Goal: Task Accomplishment & Management: Manage account settings

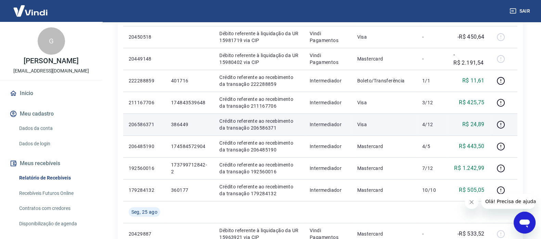
scroll to position [188, 0]
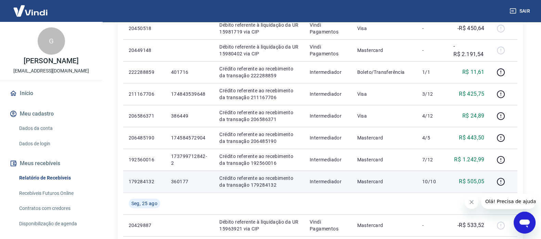
click at [142, 178] on p "179284132" at bounding box center [144, 181] width 31 height 7
click at [437, 182] on icon "button" at bounding box center [500, 182] width 8 height 8
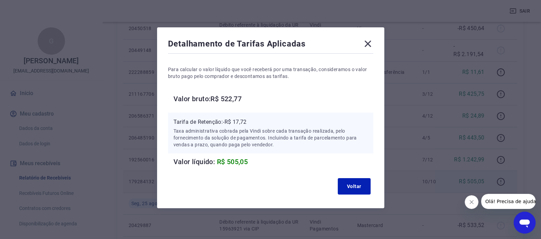
scroll to position [7, 0]
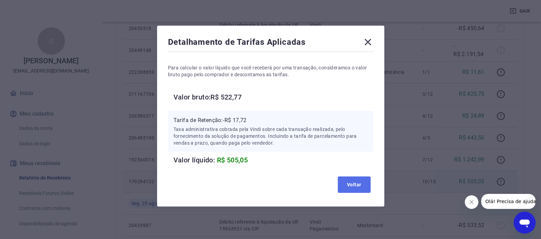
click at [347, 178] on button "Voltar" at bounding box center [353, 184] width 33 height 16
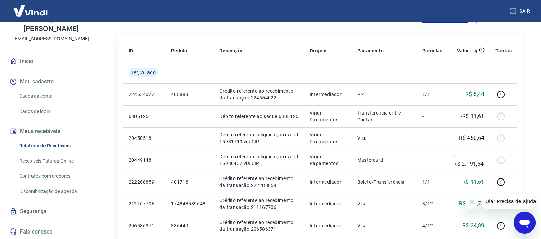
scroll to position [0, 0]
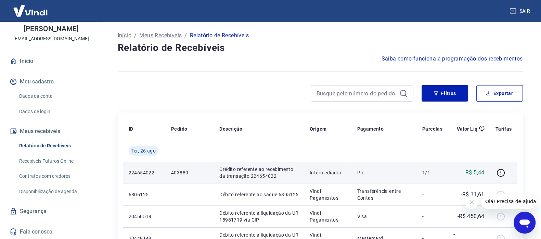
click at [146, 174] on p "224654022" at bounding box center [144, 172] width 31 height 7
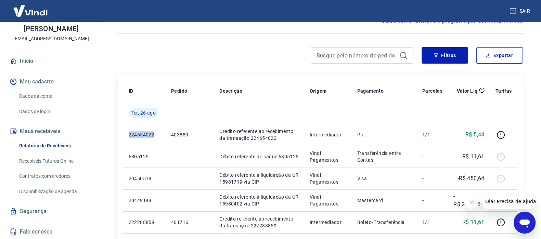
scroll to position [85, 0]
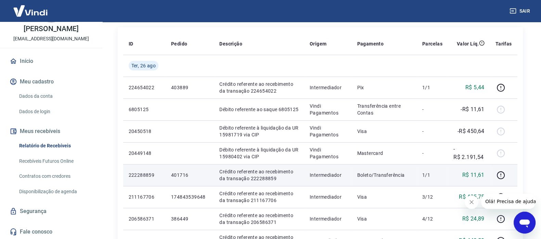
click at [178, 175] on p "401716" at bounding box center [189, 175] width 37 height 7
copy p "401716"
click at [145, 172] on p "222288859" at bounding box center [144, 175] width 31 height 7
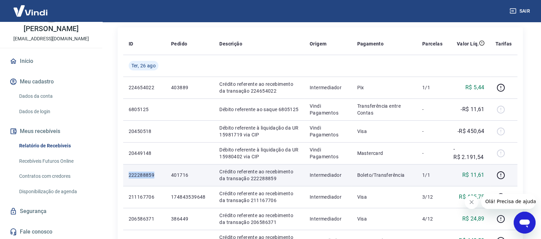
copy p "222288859"
click at [233, 177] on p "Crédito referente ao recebimento da transação 222288859" at bounding box center [258, 175] width 79 height 14
click at [258, 178] on p "Crédito referente ao recebimento da transação 222288859" at bounding box center [258, 175] width 79 height 14
copy p "222288859"
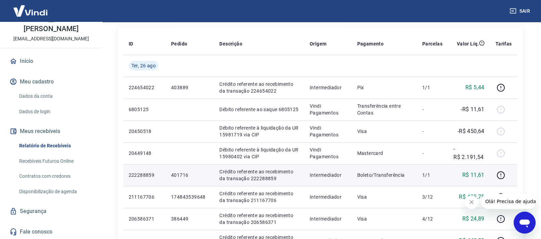
click at [181, 173] on p "401716" at bounding box center [189, 175] width 37 height 7
copy p "401716"
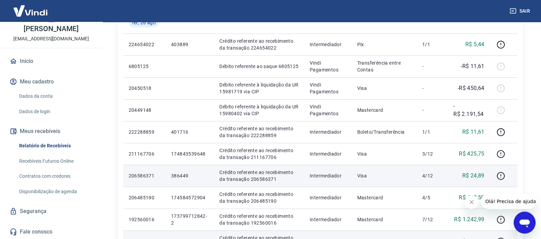
click at [178, 178] on p "386449" at bounding box center [189, 175] width 37 height 7
copy p "386449"
click at [138, 175] on p "206586371" at bounding box center [144, 175] width 31 height 7
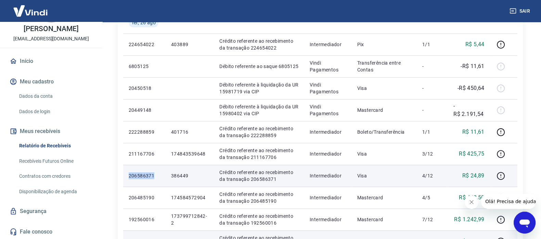
copy p "206586371"
click at [184, 176] on p "386449" at bounding box center [189, 175] width 37 height 7
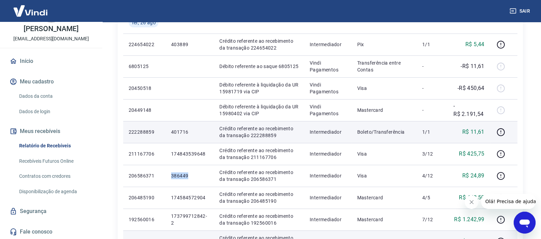
copy p "386449"
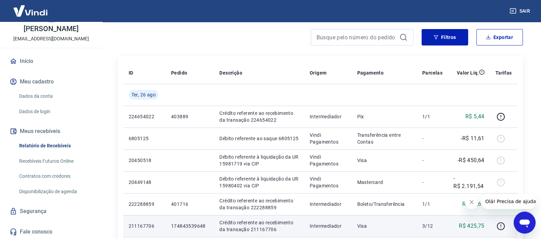
scroll to position [0, 0]
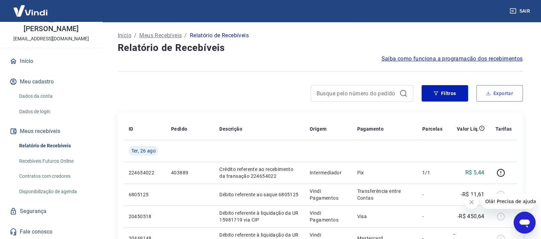
click at [437, 87] on button "Exportar" at bounding box center [499, 93] width 46 height 16
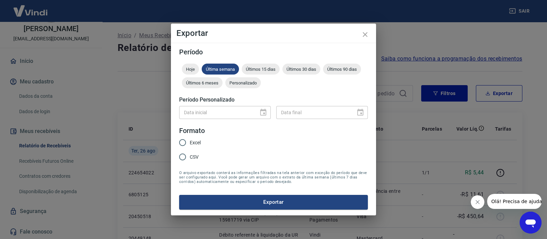
click at [190, 144] on span "Excel" at bounding box center [195, 142] width 11 height 7
click at [190, 144] on input "Excel" at bounding box center [182, 142] width 14 height 14
radio input "true"
click at [241, 191] on button "Exportar" at bounding box center [273, 202] width 189 height 14
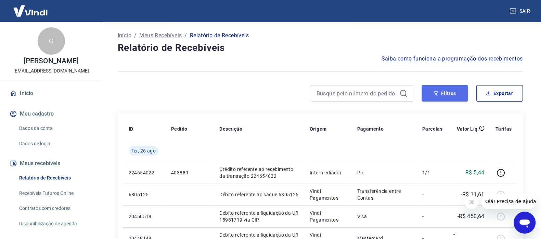
click at [437, 93] on button "Filtros" at bounding box center [444, 93] width 46 height 16
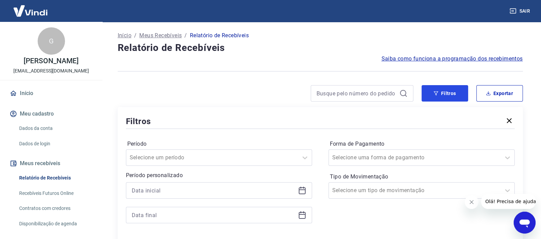
scroll to position [42, 0]
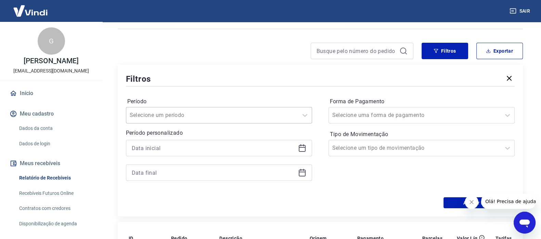
click at [225, 117] on div at bounding box center [212, 115] width 165 height 10
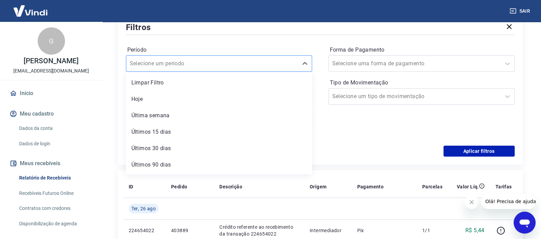
scroll to position [128, 0]
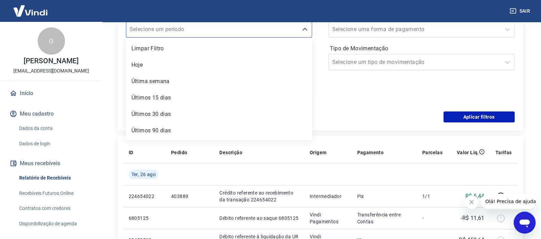
click at [376, 116] on div "Aplicar filtros" at bounding box center [320, 116] width 388 height 11
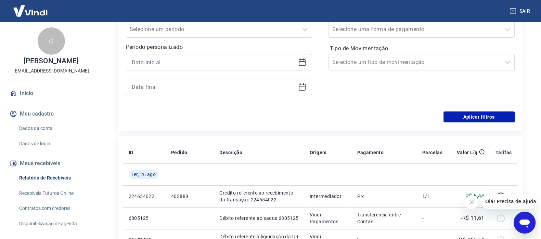
scroll to position [85, 0]
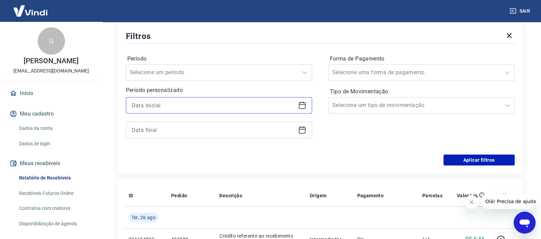
click at [186, 102] on input at bounding box center [213, 105] width 163 height 10
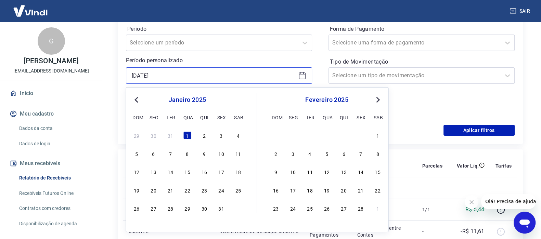
scroll to position [128, 0]
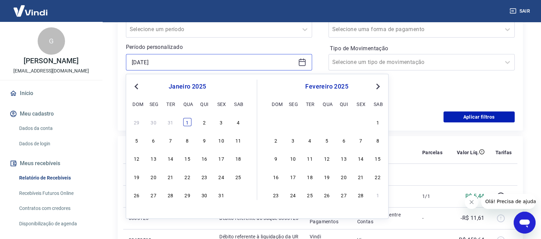
type input "01/01/2025"
click at [186, 122] on div "1" at bounding box center [187, 122] width 8 height 8
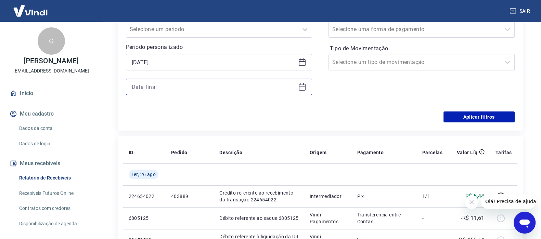
click at [192, 86] on input at bounding box center [213, 87] width 163 height 10
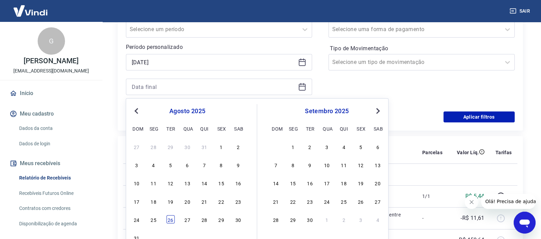
click at [171, 191] on div "26" at bounding box center [170, 219] width 8 height 8
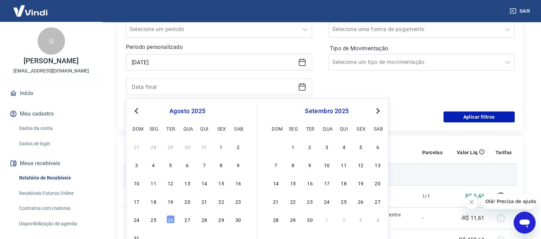
type input "26/08/2025"
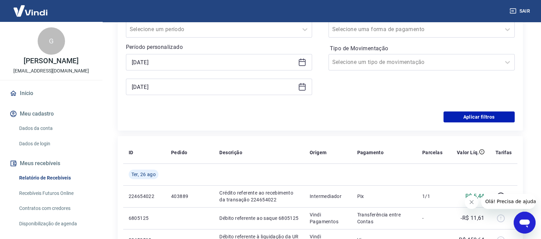
click at [398, 101] on div "Forma de Pagamento Selecione uma forma de pagamento Tipo de Movimentação Seleci…" at bounding box center [421, 56] width 186 height 93
click at [437, 120] on button "Aplicar filtros" at bounding box center [478, 116] width 71 height 11
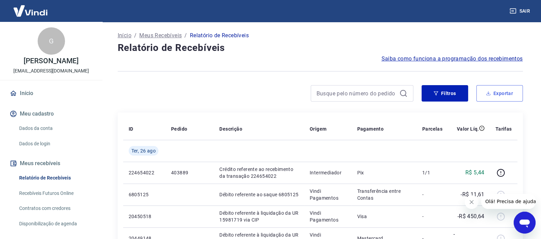
click at [437, 95] on button "Exportar" at bounding box center [499, 93] width 46 height 16
type input "01/01/2025"
type input "26/08/2025"
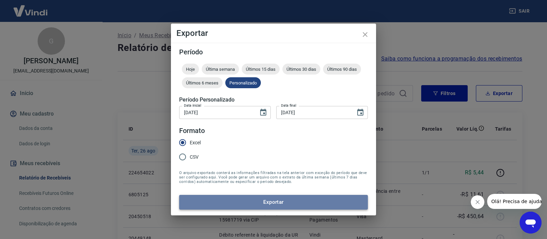
click at [280, 191] on button "Exportar" at bounding box center [273, 202] width 189 height 14
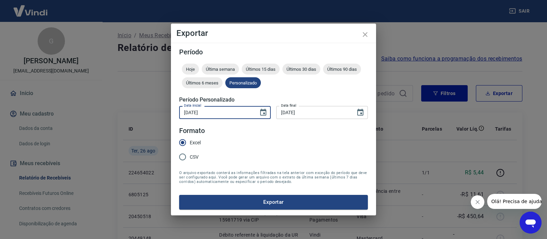
drag, startPoint x: 231, startPoint y: 112, endPoint x: 219, endPoint y: 109, distance: 11.9
click at [219, 109] on input "01/01/2025" at bounding box center [216, 112] width 75 height 13
drag, startPoint x: 219, startPoint y: 110, endPoint x: 188, endPoint y: 110, distance: 31.1
click at [188, 110] on input "01/01/2025" at bounding box center [216, 112] width 75 height 13
type input "01/03/2025"
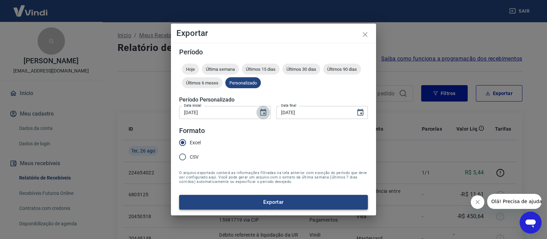
click at [227, 191] on button "Exportar" at bounding box center [273, 202] width 189 height 14
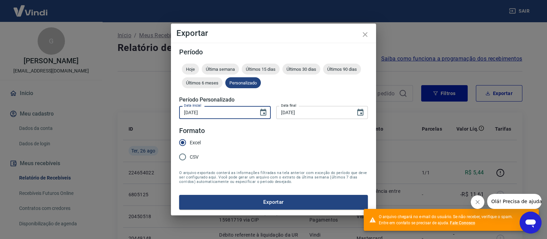
click at [195, 111] on input "01/03/2025" at bounding box center [216, 112] width 75 height 13
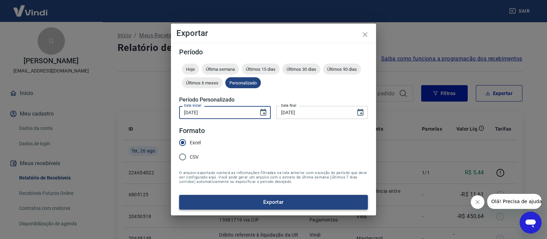
click at [251, 191] on button "Exportar" at bounding box center [273, 202] width 189 height 14
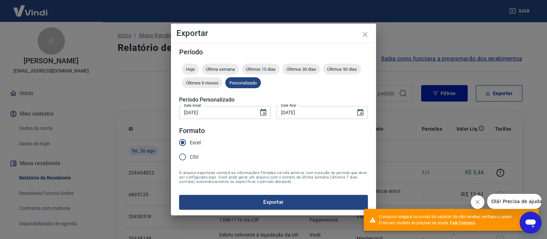
click at [193, 112] on input "01/04/2025" at bounding box center [216, 112] width 75 height 13
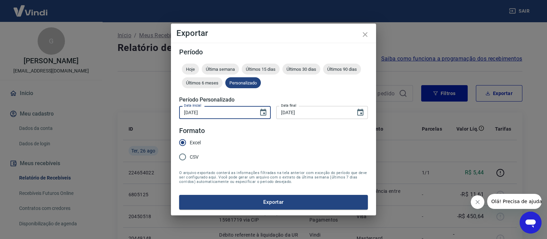
click at [243, 131] on form "Período Hoje Última semana Últimos 15 dias Últimos 30 dias Últimos 90 dias Últi…" at bounding box center [273, 129] width 189 height 161
click at [261, 191] on button "Exportar" at bounding box center [273, 202] width 189 height 14
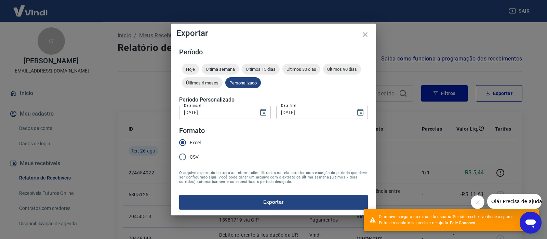
click at [196, 113] on input "01/05/2025" at bounding box center [216, 112] width 75 height 13
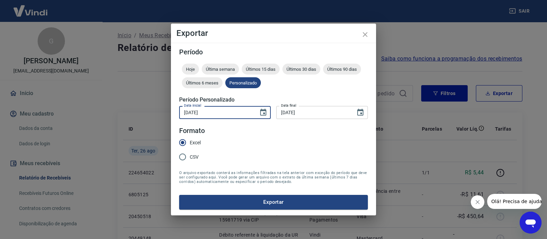
type input "01/06/2025"
click at [245, 127] on form "Período Hoje Última semana Últimos 15 dias Últimos 30 dias Últimos 90 dias Últi…" at bounding box center [273, 129] width 189 height 161
click at [263, 191] on button "Exportar" at bounding box center [273, 202] width 189 height 14
